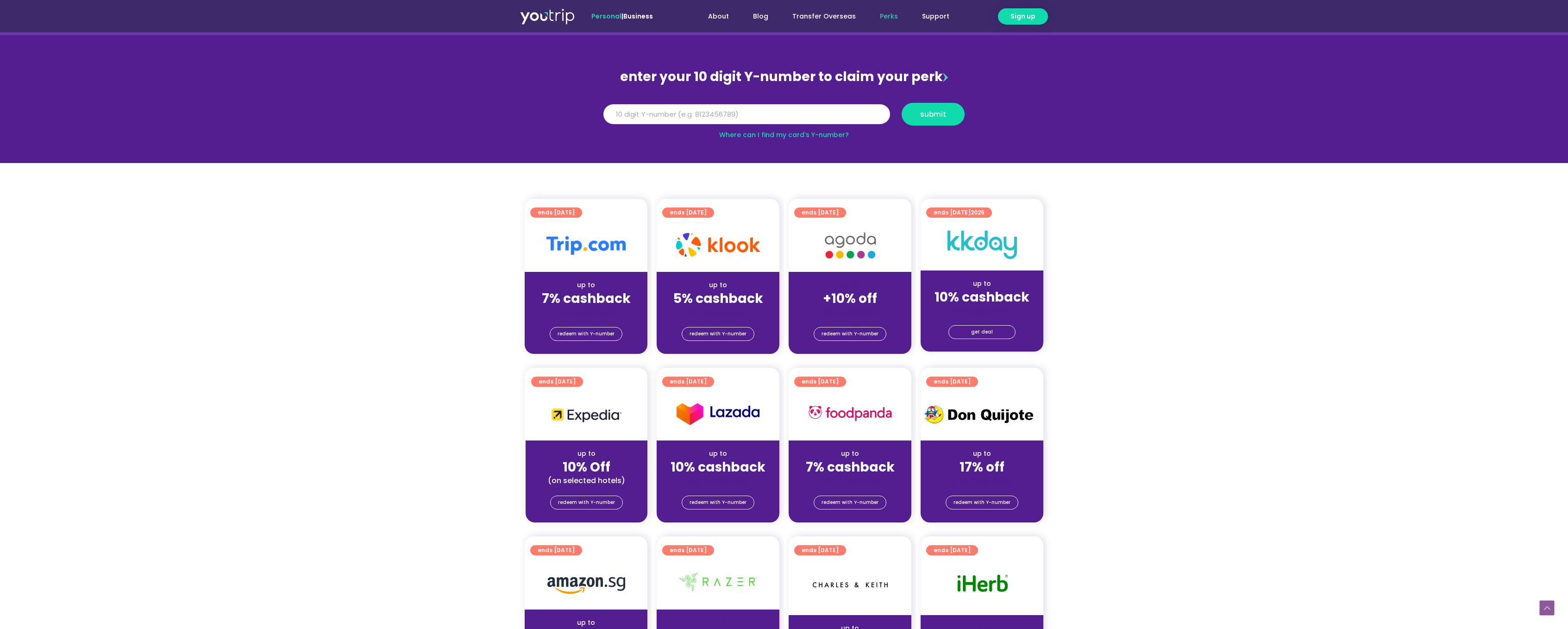
scroll to position [64, 0]
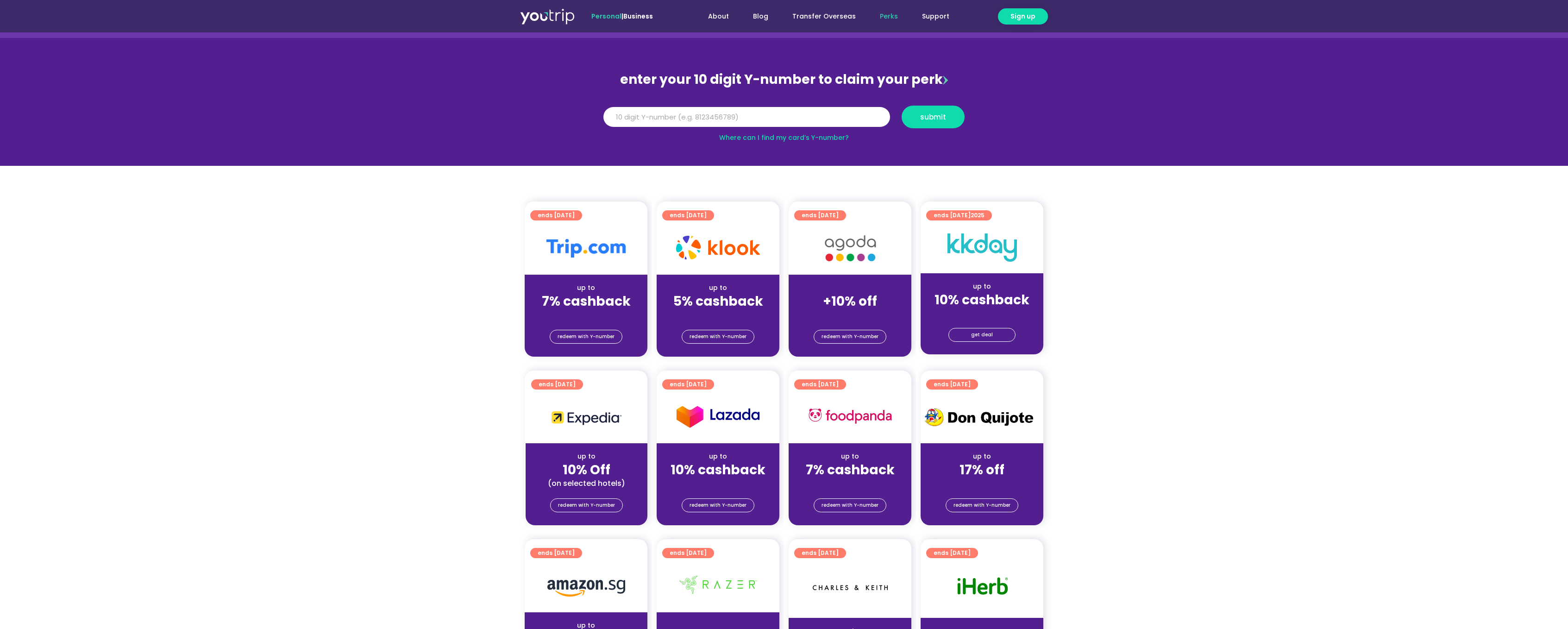
click at [770, 140] on link "Where can I find my card’s Y-number?" at bounding box center [784, 138] width 130 height 9
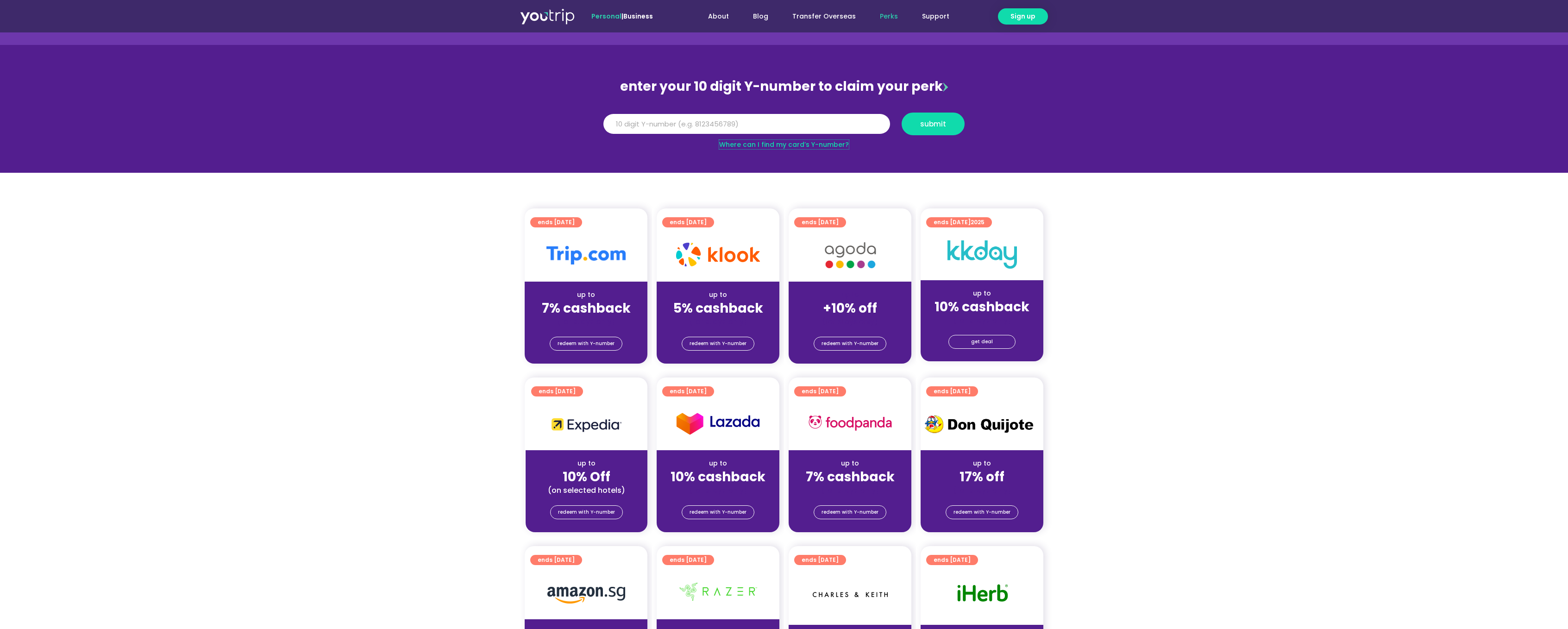
scroll to position [76, 0]
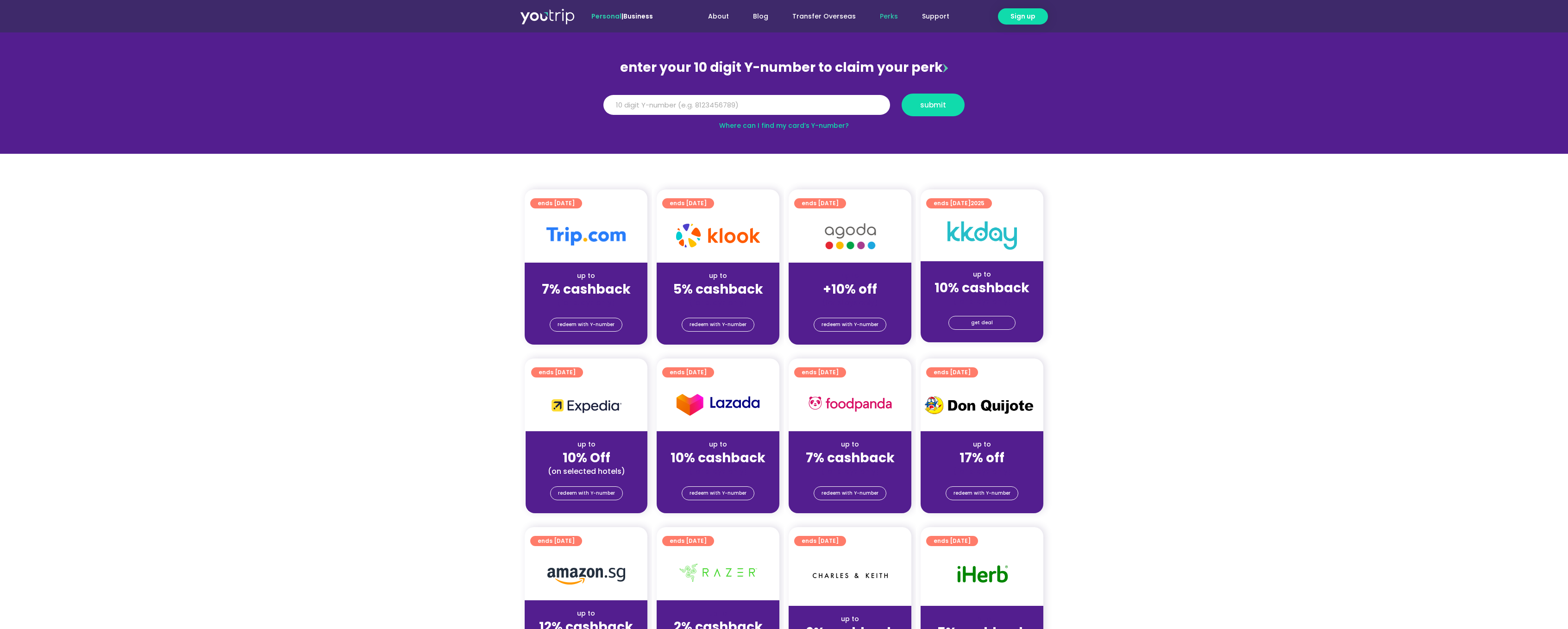
click at [986, 246] on img at bounding box center [983, 235] width 70 height 29
click at [972, 323] on span "get deal" at bounding box center [983, 323] width 22 height 13
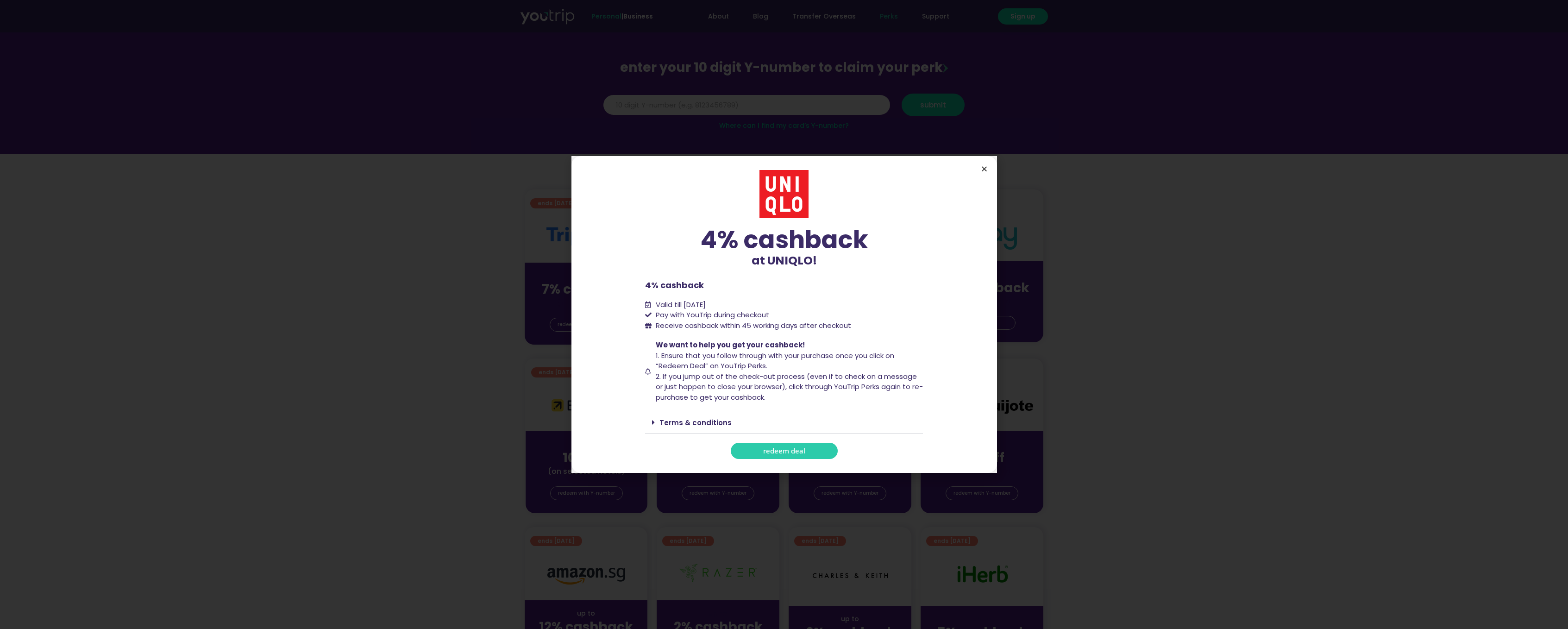
click at [983, 172] on icon "Close" at bounding box center [984, 169] width 7 height 7
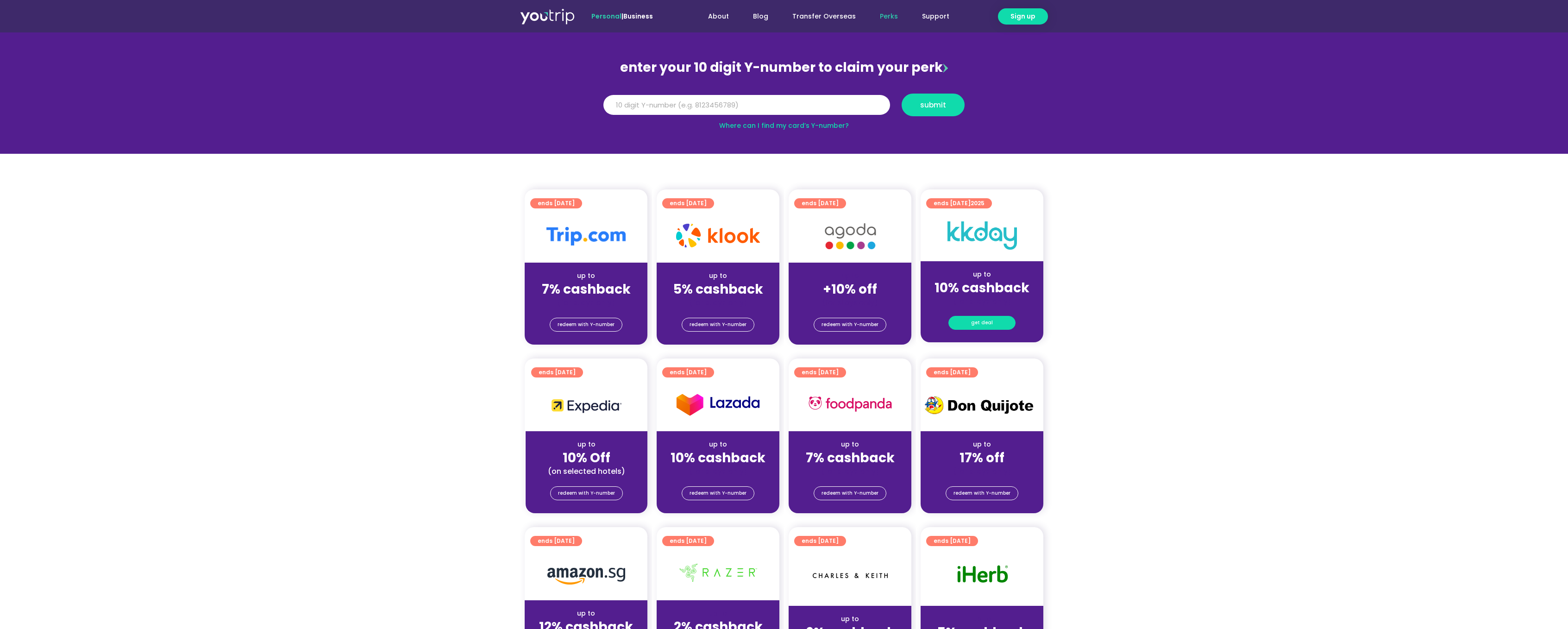
click at [985, 329] on span "get deal" at bounding box center [983, 323] width 22 height 13
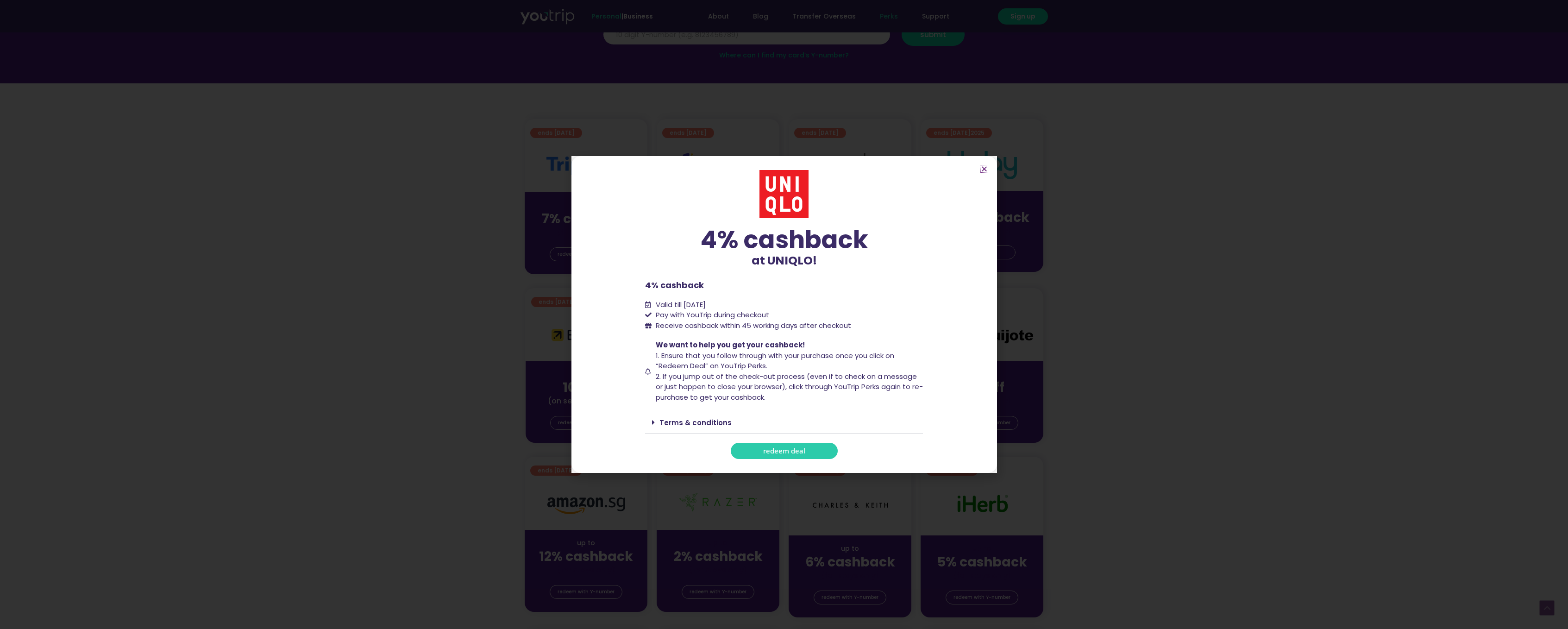
scroll to position [166, 0]
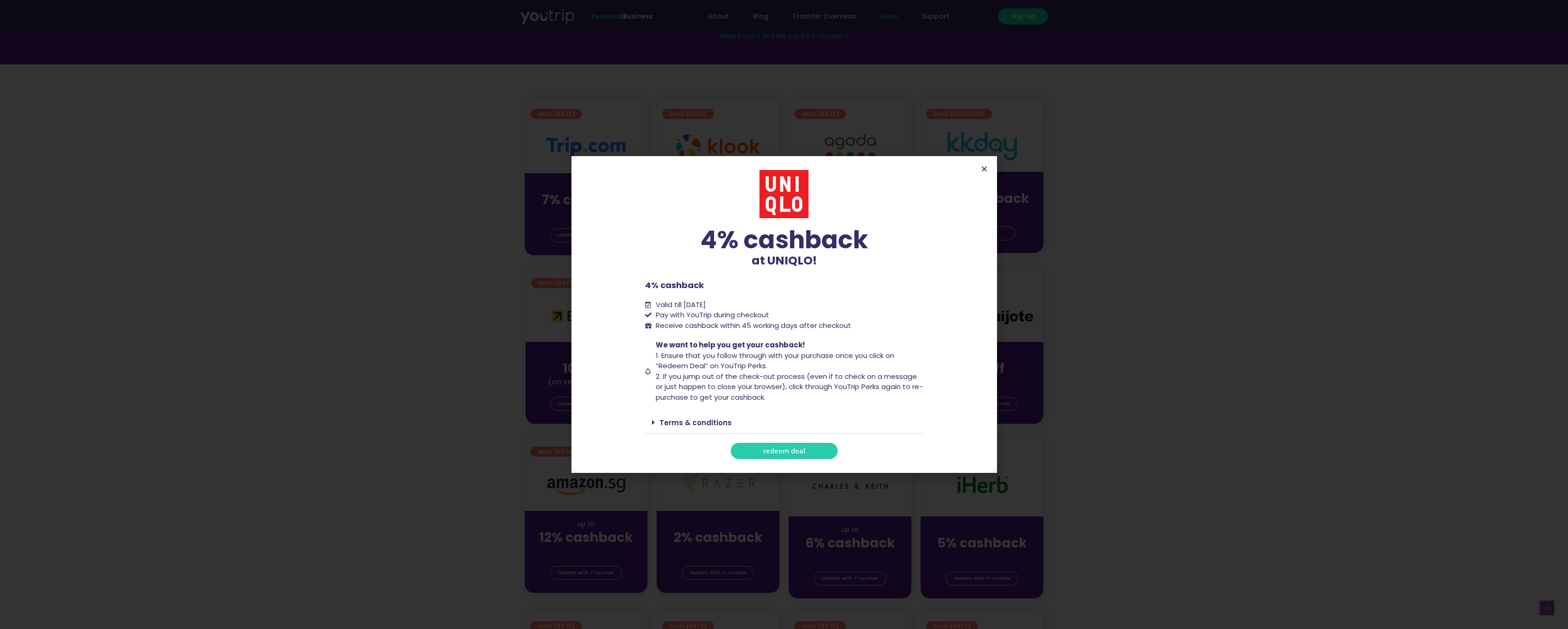
click at [983, 169] on icon "Close" at bounding box center [984, 169] width 7 height 7
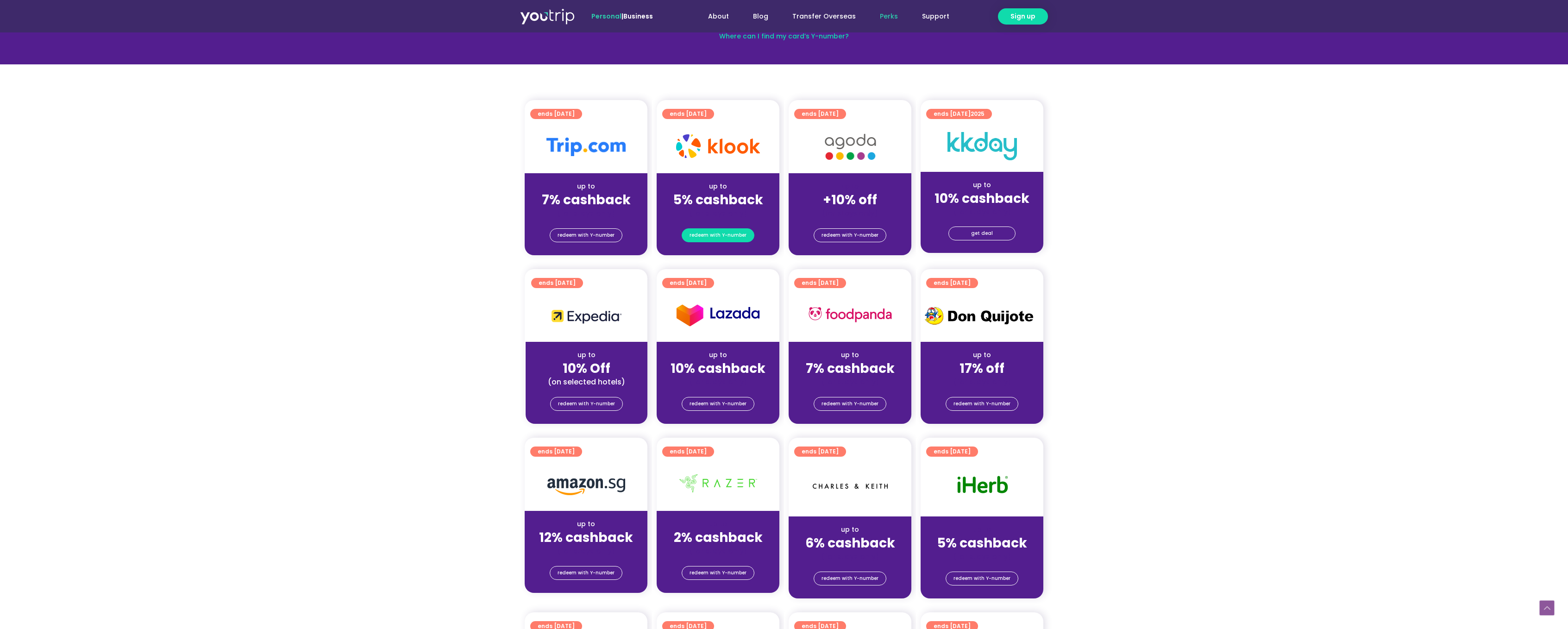
click at [731, 236] on span "redeem with Y-number" at bounding box center [718, 235] width 57 height 13
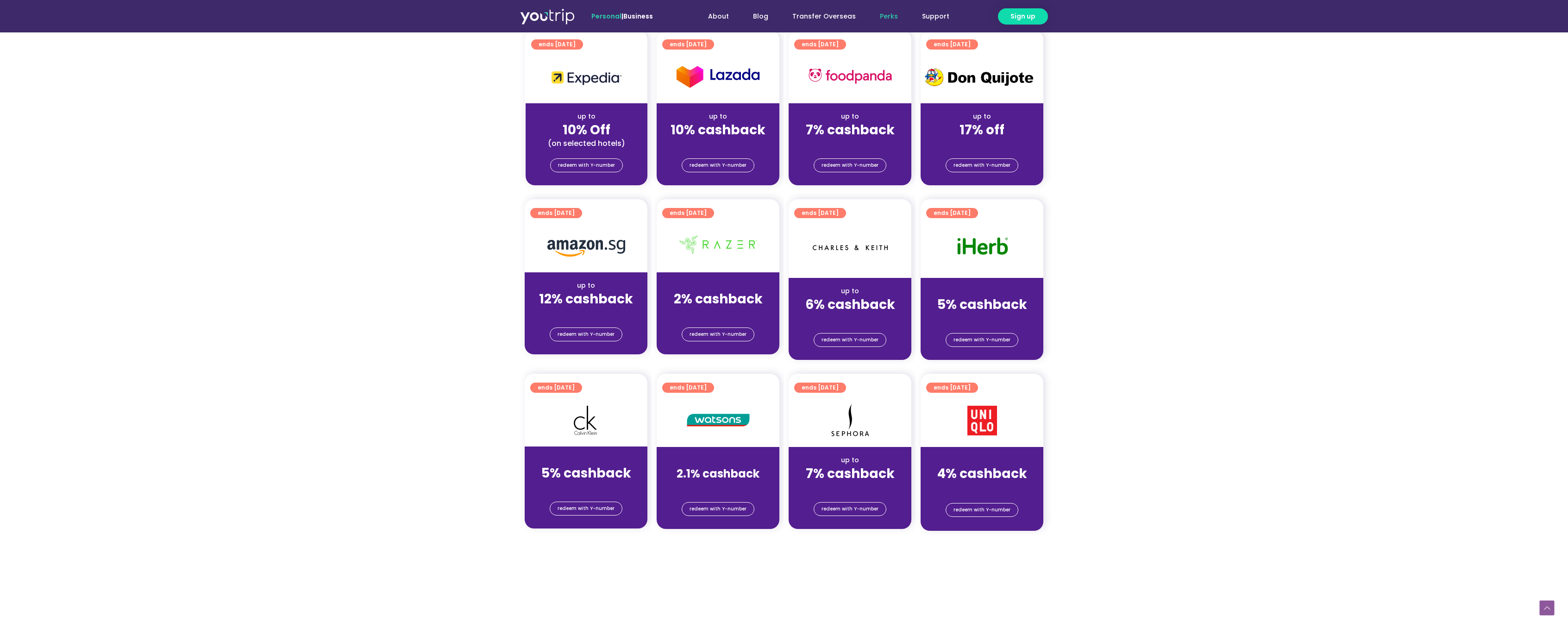
scroll to position [102, 0]
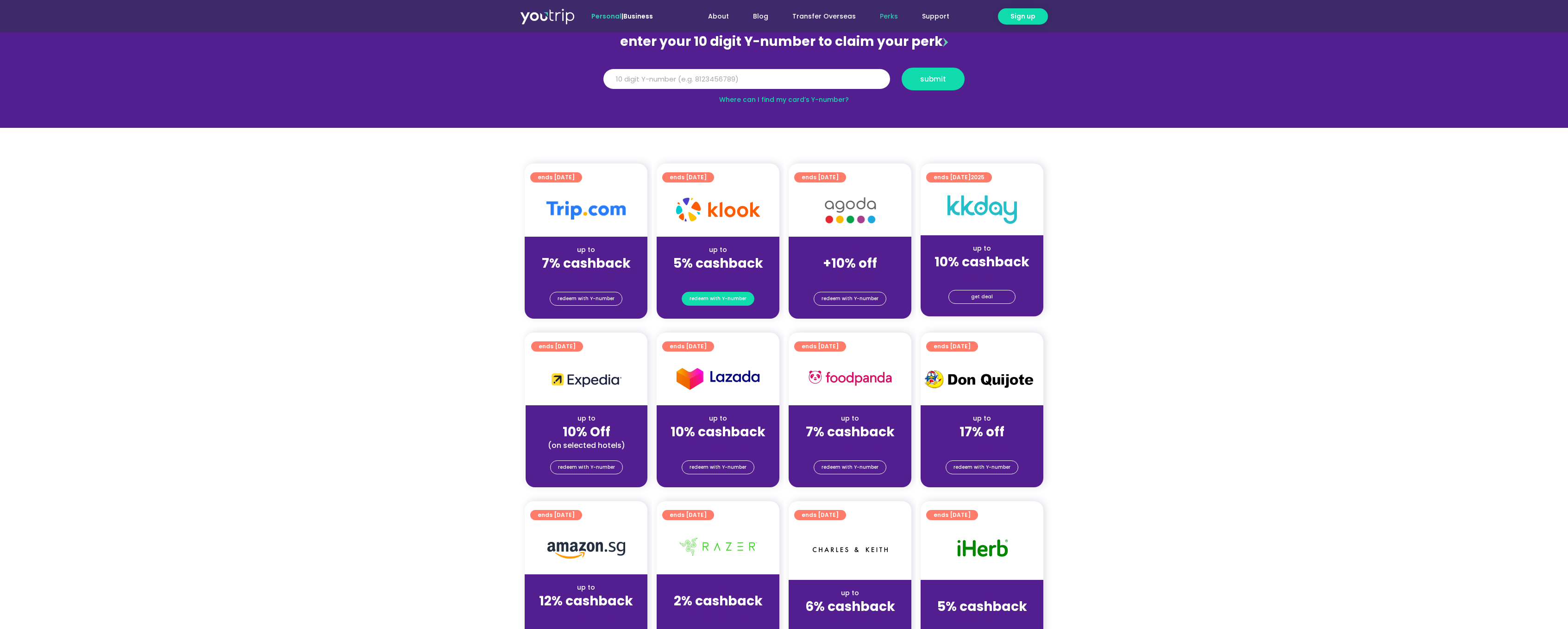
click at [706, 296] on span "redeem with Y-number" at bounding box center [718, 299] width 57 height 13
click at [714, 259] on strong "5% cashback" at bounding box center [719, 264] width 90 height 18
